Goal: Check status: Check status

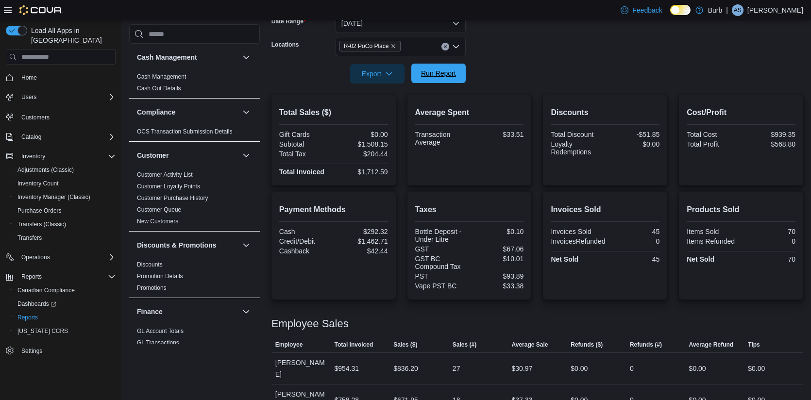
scroll to position [157, 0]
click at [438, 78] on span "Run Report" at bounding box center [438, 73] width 35 height 10
click at [445, 46] on icon "Clear input" at bounding box center [445, 47] width 2 height 2
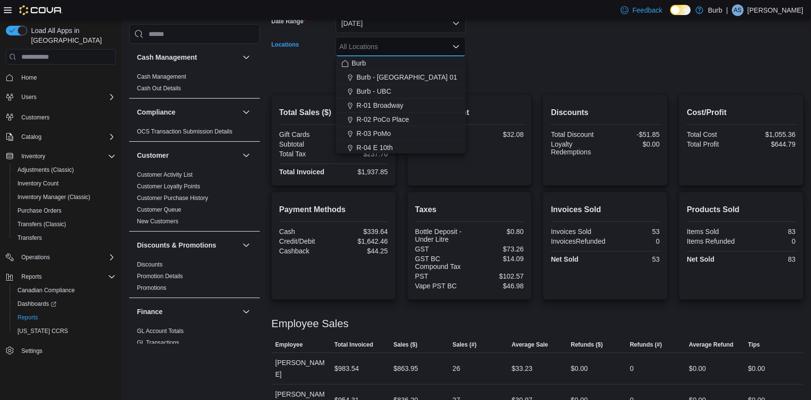
drag, startPoint x: 375, startPoint y: 130, endPoint x: 474, endPoint y: 84, distance: 109.8
click at [375, 130] on span "R-03 PoMo" at bounding box center [374, 134] width 34 height 10
drag, startPoint x: 551, startPoint y: 52, endPoint x: 453, endPoint y: 64, distance: 98.3
click at [548, 52] on form "Date Range [DATE] Locations R-03 PoMo Combo box. Selected. R-03 PoMo. Press Bac…" at bounding box center [538, 43] width 532 height 82
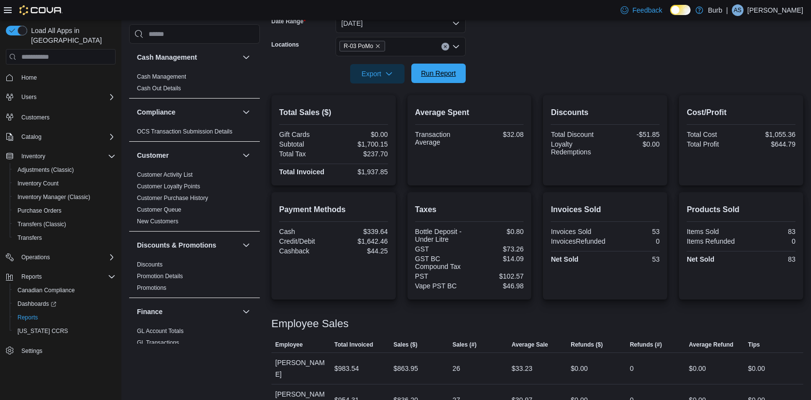
click at [440, 68] on span "Run Report" at bounding box center [438, 73] width 43 height 19
click at [447, 44] on button "Clear input" at bounding box center [446, 47] width 8 height 8
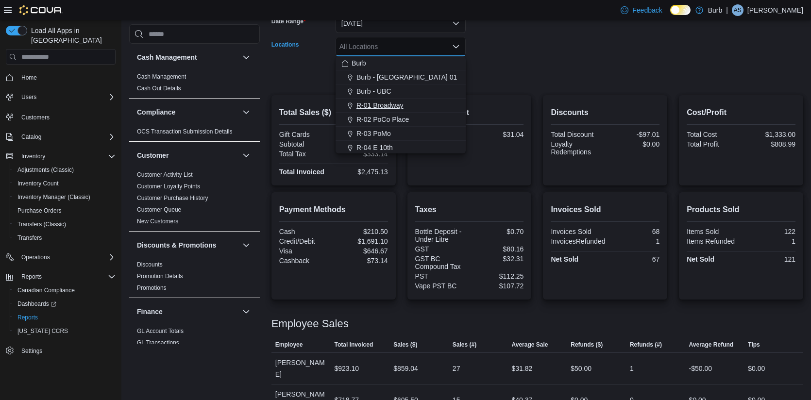
click at [396, 109] on span "R-01 Broadway" at bounding box center [380, 106] width 47 height 10
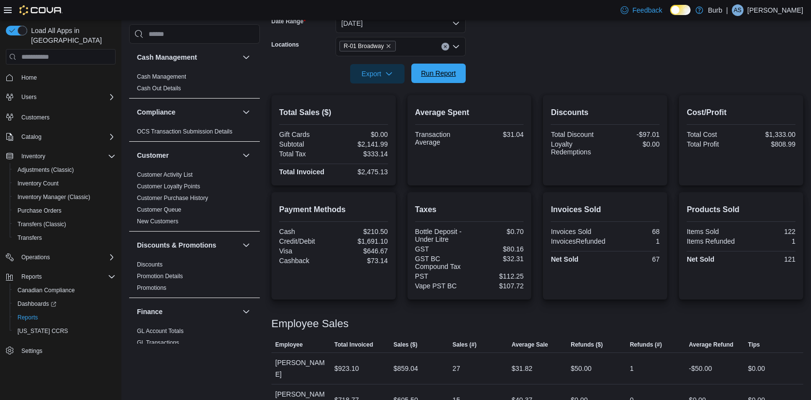
drag, startPoint x: 489, startPoint y: 90, endPoint x: 448, endPoint y: 83, distance: 41.4
click at [483, 89] on div at bounding box center [538, 90] width 532 height 12
click at [448, 83] on span "Run Report" at bounding box center [438, 73] width 43 height 19
click at [446, 46] on icon "Clear input" at bounding box center [446, 47] width 4 height 4
drag, startPoint x: 505, startPoint y: 83, endPoint x: 426, endPoint y: 78, distance: 78.9
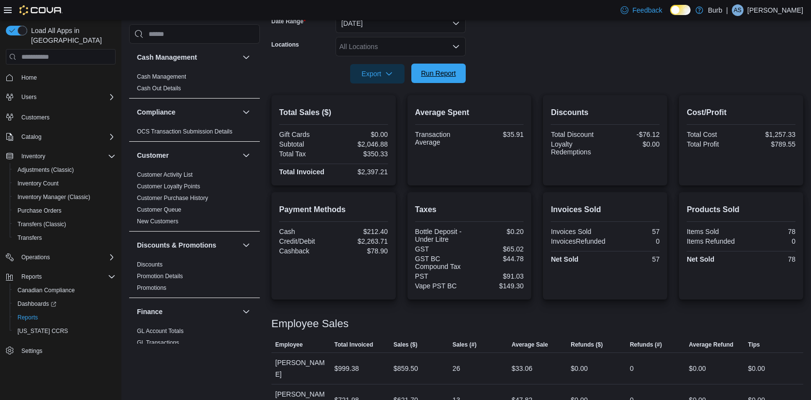
click at [504, 83] on div "Report Hide Parameters Date Range [DATE] Locations All Locations Export Run Rep…" at bounding box center [538, 213] width 532 height 485
click at [426, 78] on span "Run Report" at bounding box center [438, 73] width 35 height 10
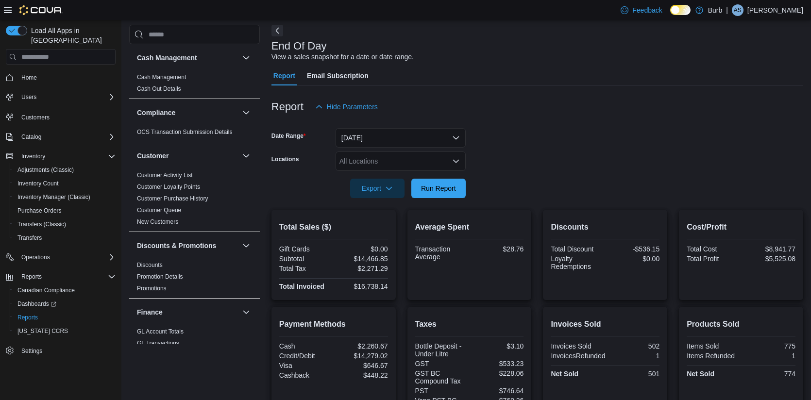
scroll to position [68, 0]
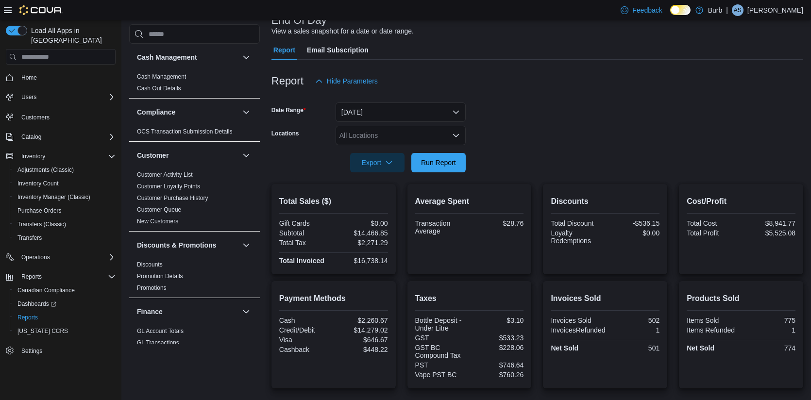
click at [455, 133] on icon "Open list of options" at bounding box center [456, 136] width 8 height 8
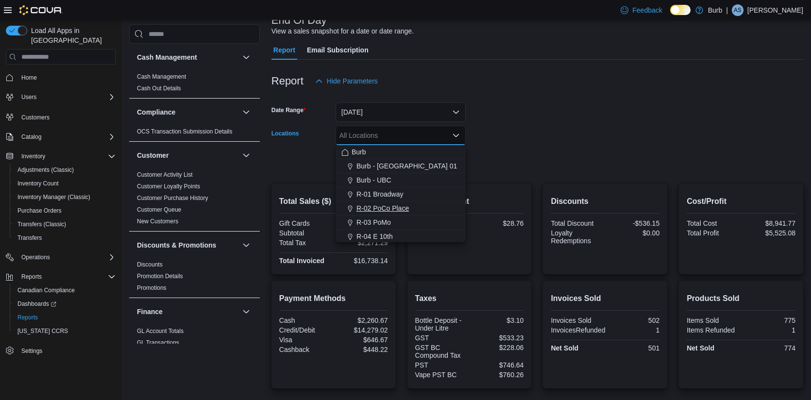
click at [391, 214] on button "R-02 PoCo Place" at bounding box center [401, 209] width 130 height 14
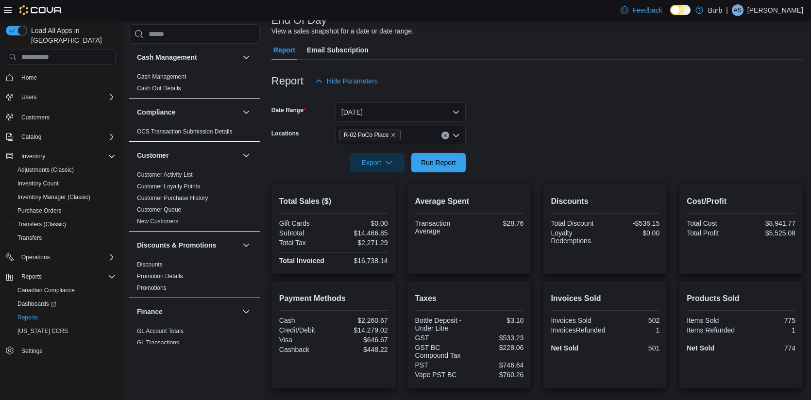
drag, startPoint x: 529, startPoint y: 158, endPoint x: 477, endPoint y: 158, distance: 52.9
click at [526, 158] on form "Date Range [DATE] Locations R-02 PoCo Place Export Run Report" at bounding box center [538, 132] width 532 height 82
click at [439, 158] on span "Run Report" at bounding box center [438, 162] width 43 height 19
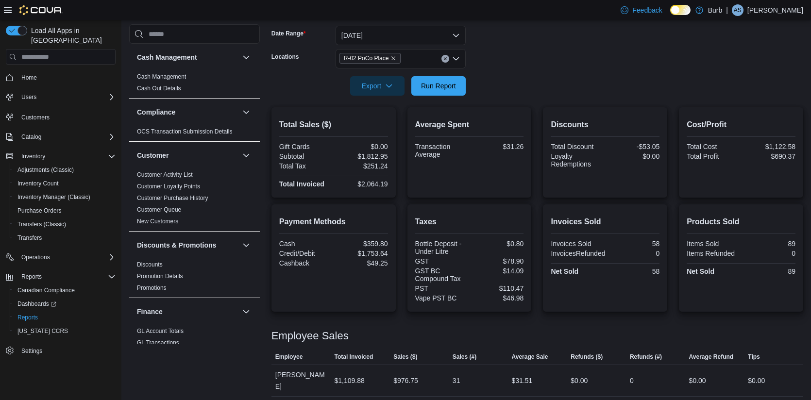
scroll to position [157, 0]
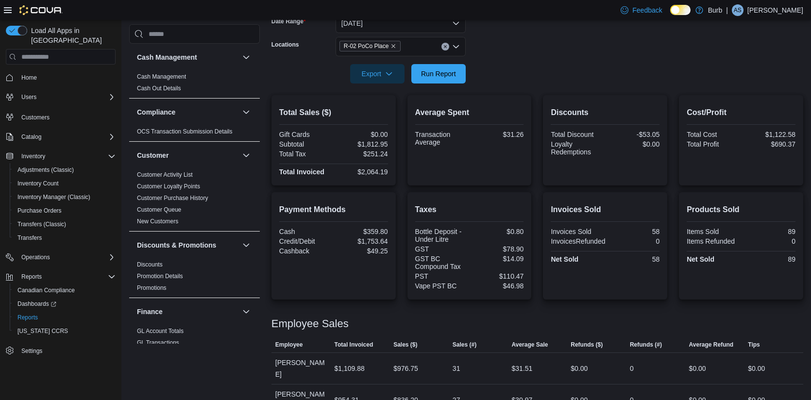
click at [522, 117] on h2 "Average Spent" at bounding box center [469, 113] width 109 height 12
click at [444, 46] on icon "Clear input" at bounding box center [445, 47] width 2 height 2
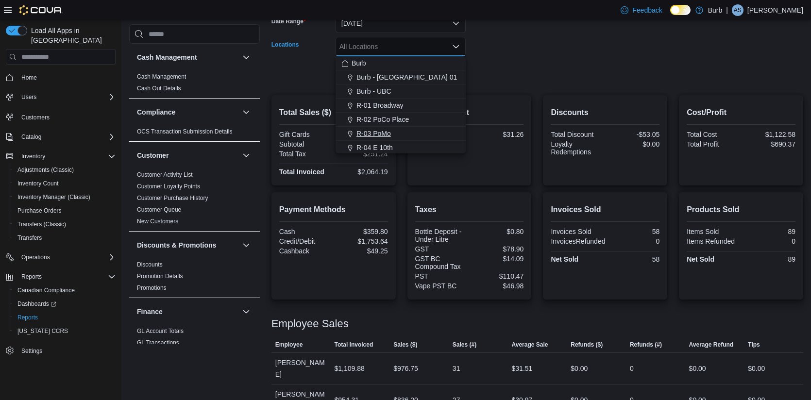
click at [381, 134] on span "R-03 PoMo" at bounding box center [374, 134] width 34 height 10
click at [510, 87] on div at bounding box center [538, 90] width 532 height 12
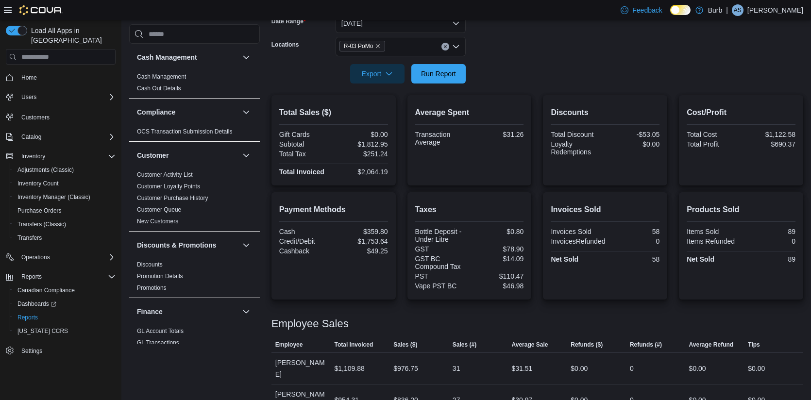
click at [443, 63] on div at bounding box center [538, 60] width 532 height 8
click at [438, 77] on span "Run Report" at bounding box center [438, 73] width 35 height 10
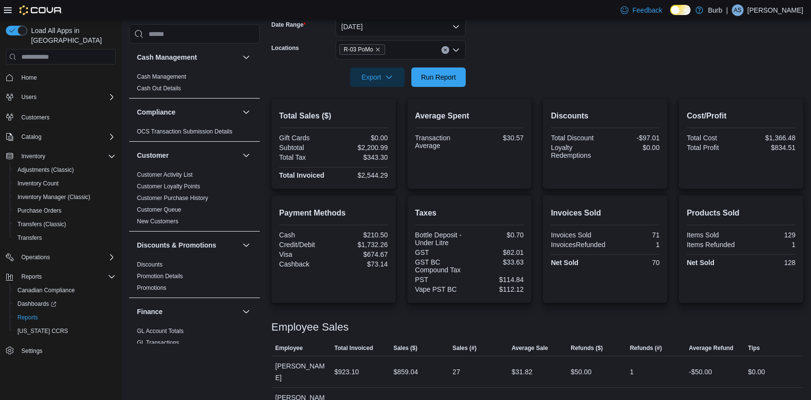
scroll to position [146, 0]
